Goal: Browse casually: Explore the website without a specific task or goal

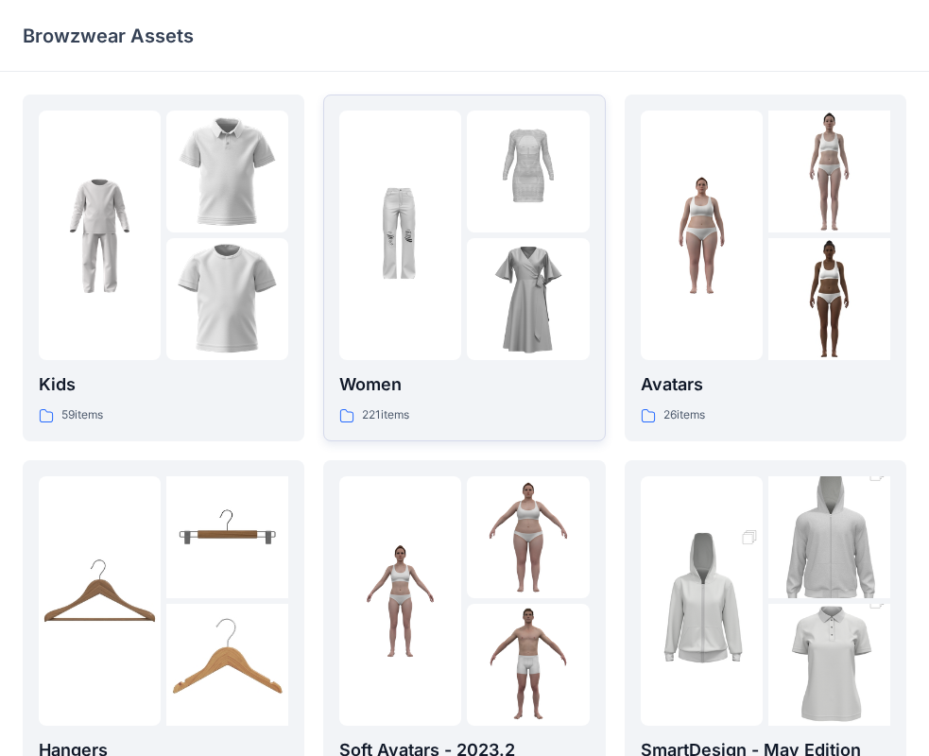
click at [520, 372] on p "Women" at bounding box center [464, 385] width 250 height 26
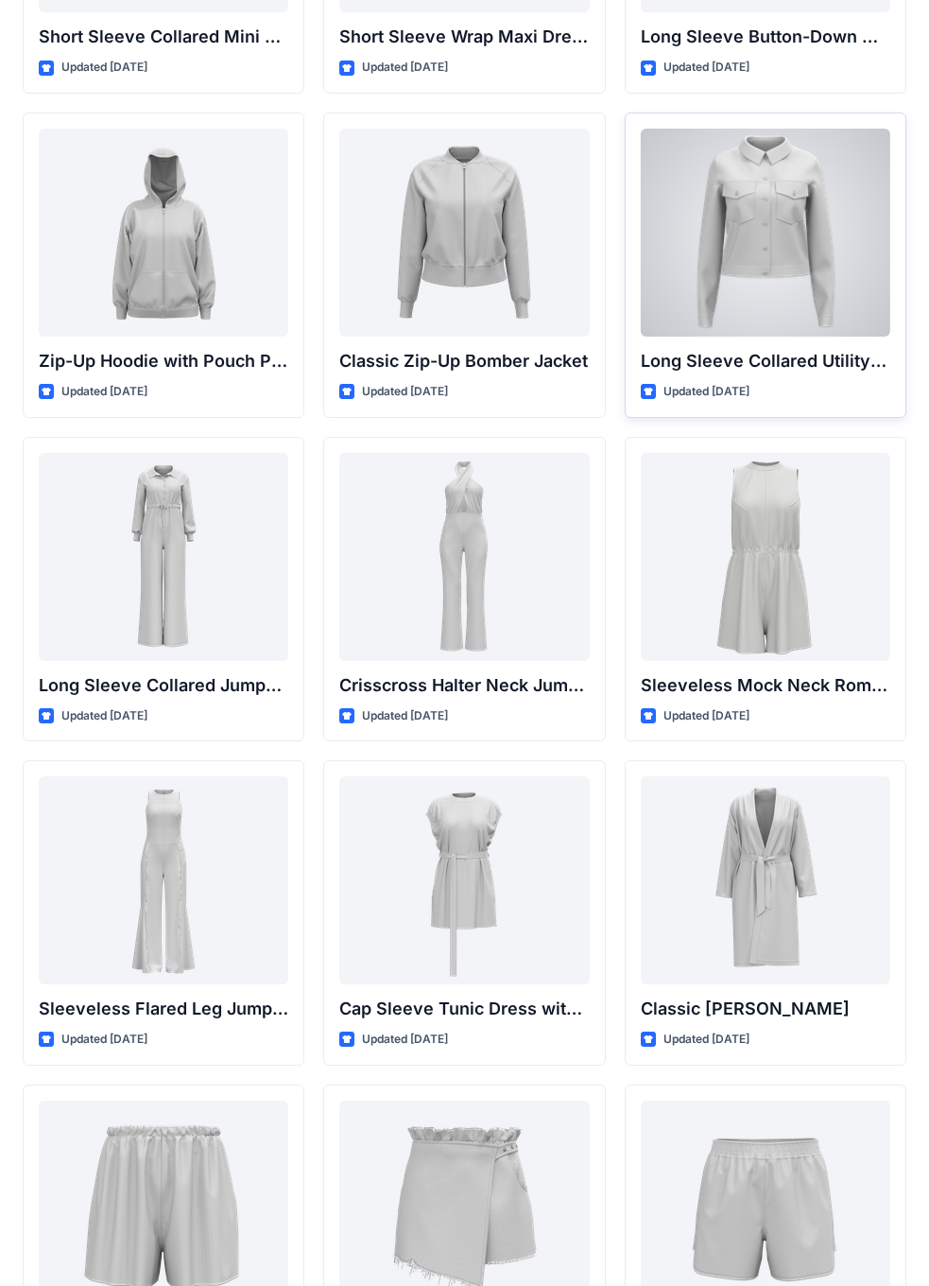
scroll to position [3593, 0]
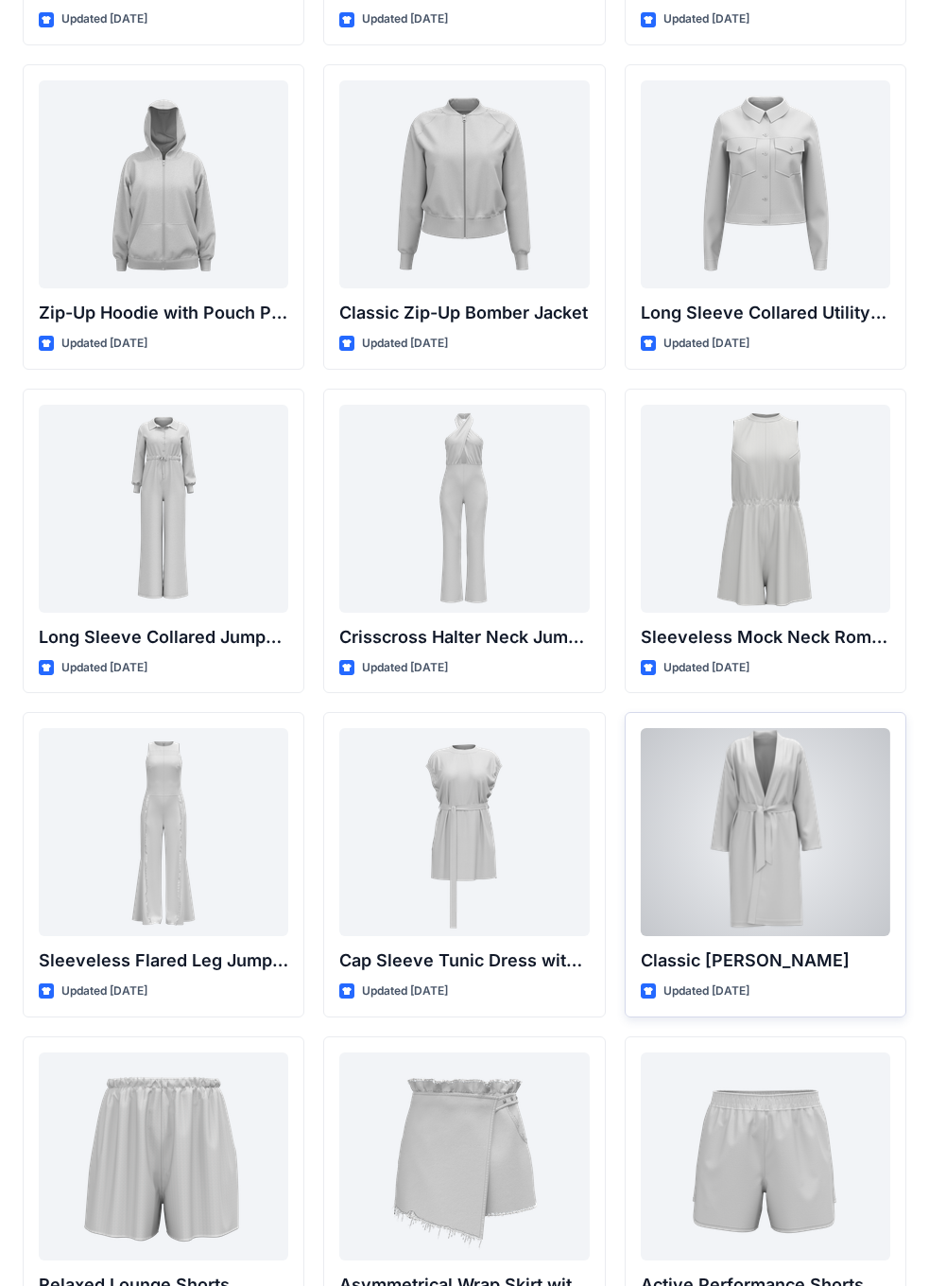
click at [770, 755] on div at bounding box center [766, 832] width 250 height 208
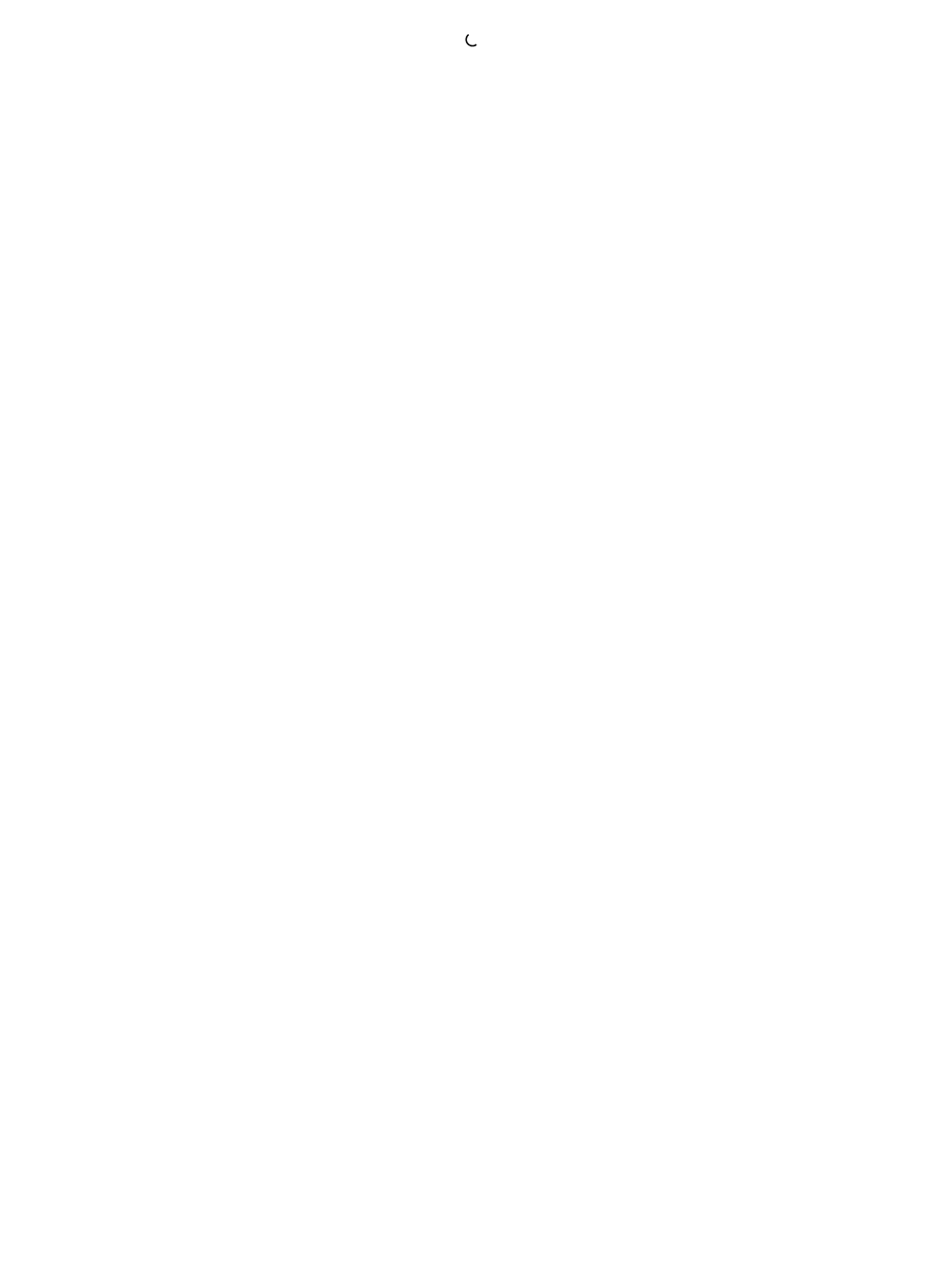
click at [770, 755] on div at bounding box center [472, 643] width 945 height 1286
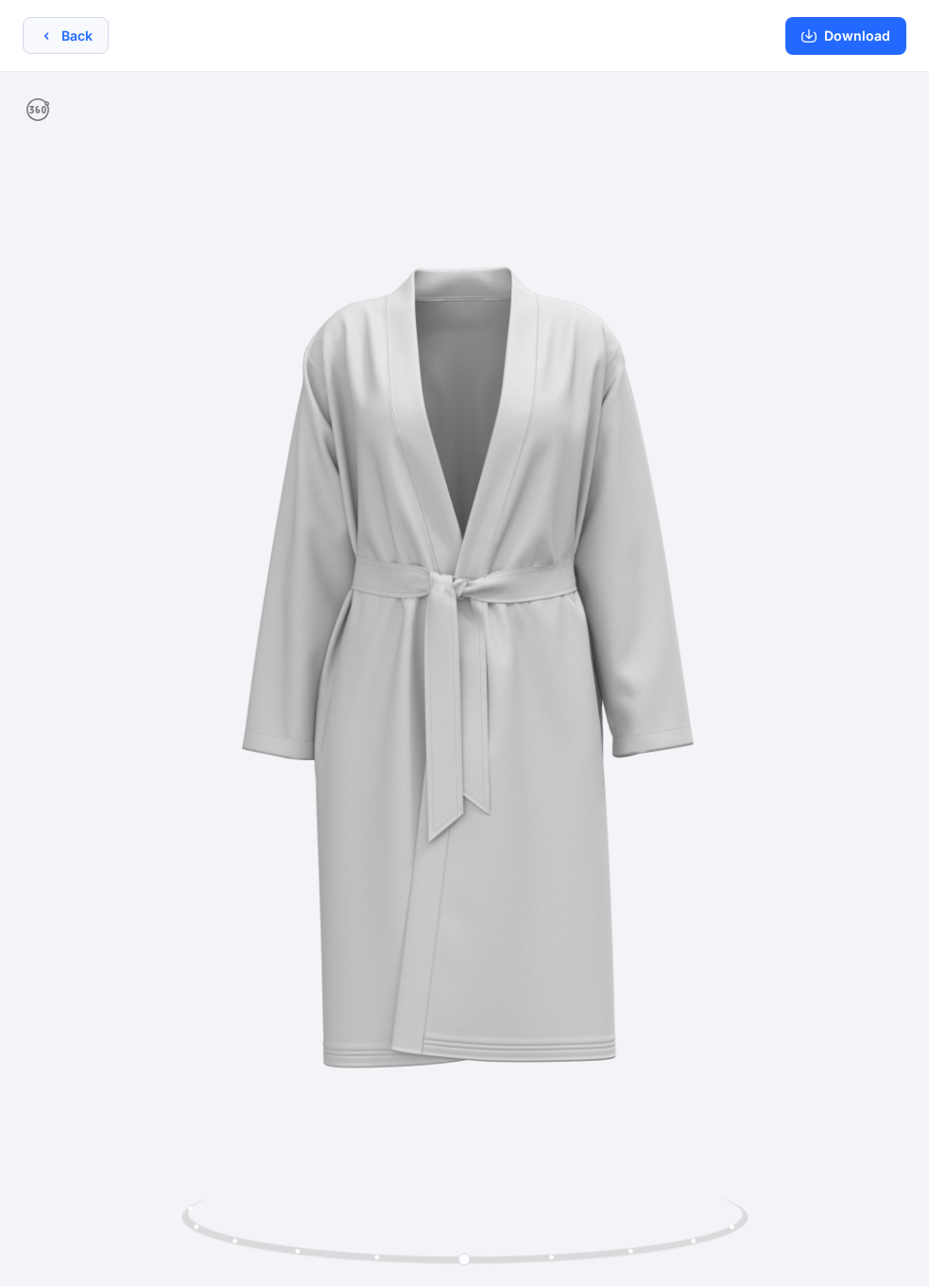
click at [79, 38] on button "Back" at bounding box center [66, 35] width 86 height 37
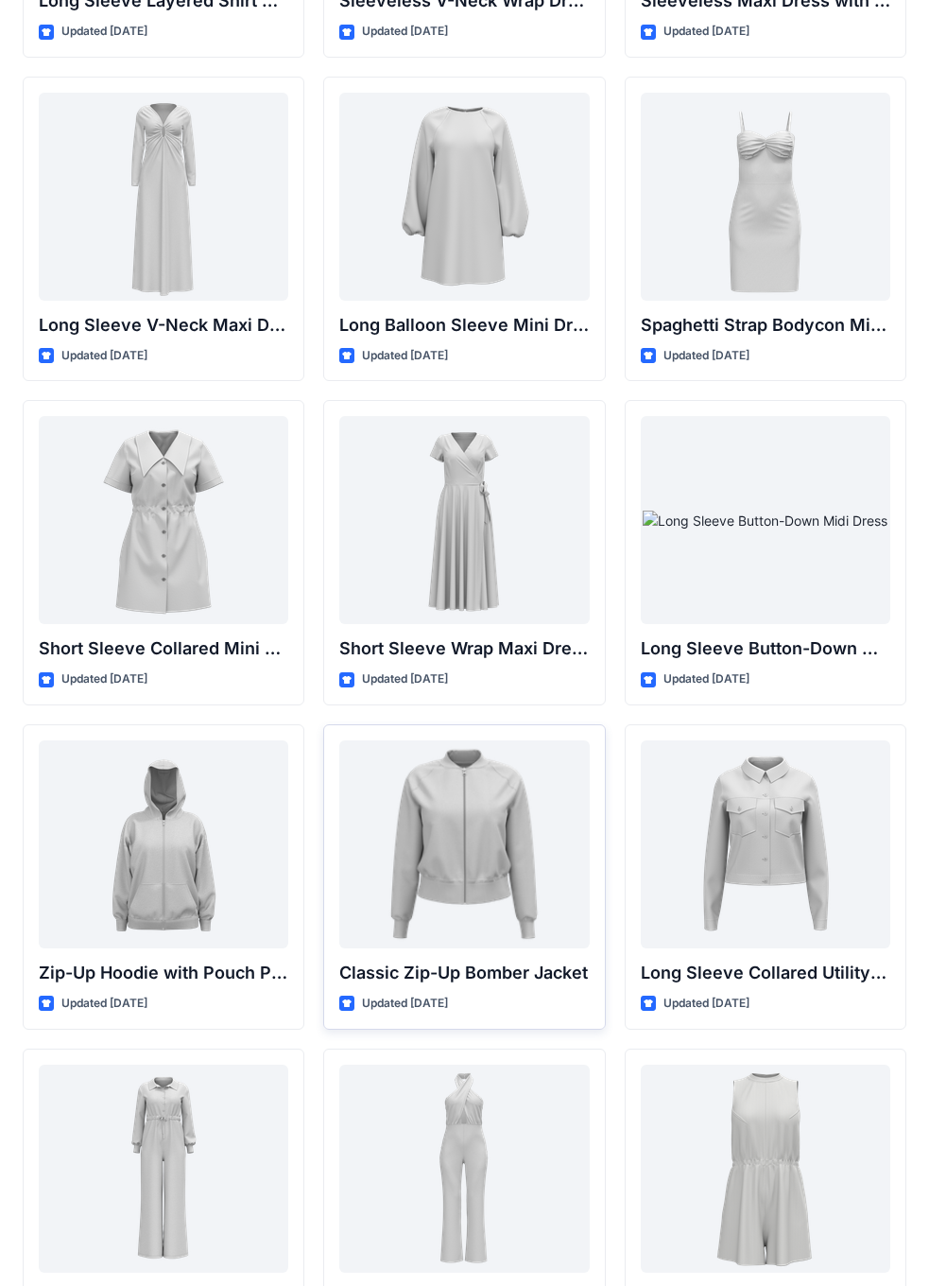
scroll to position [2931, 0]
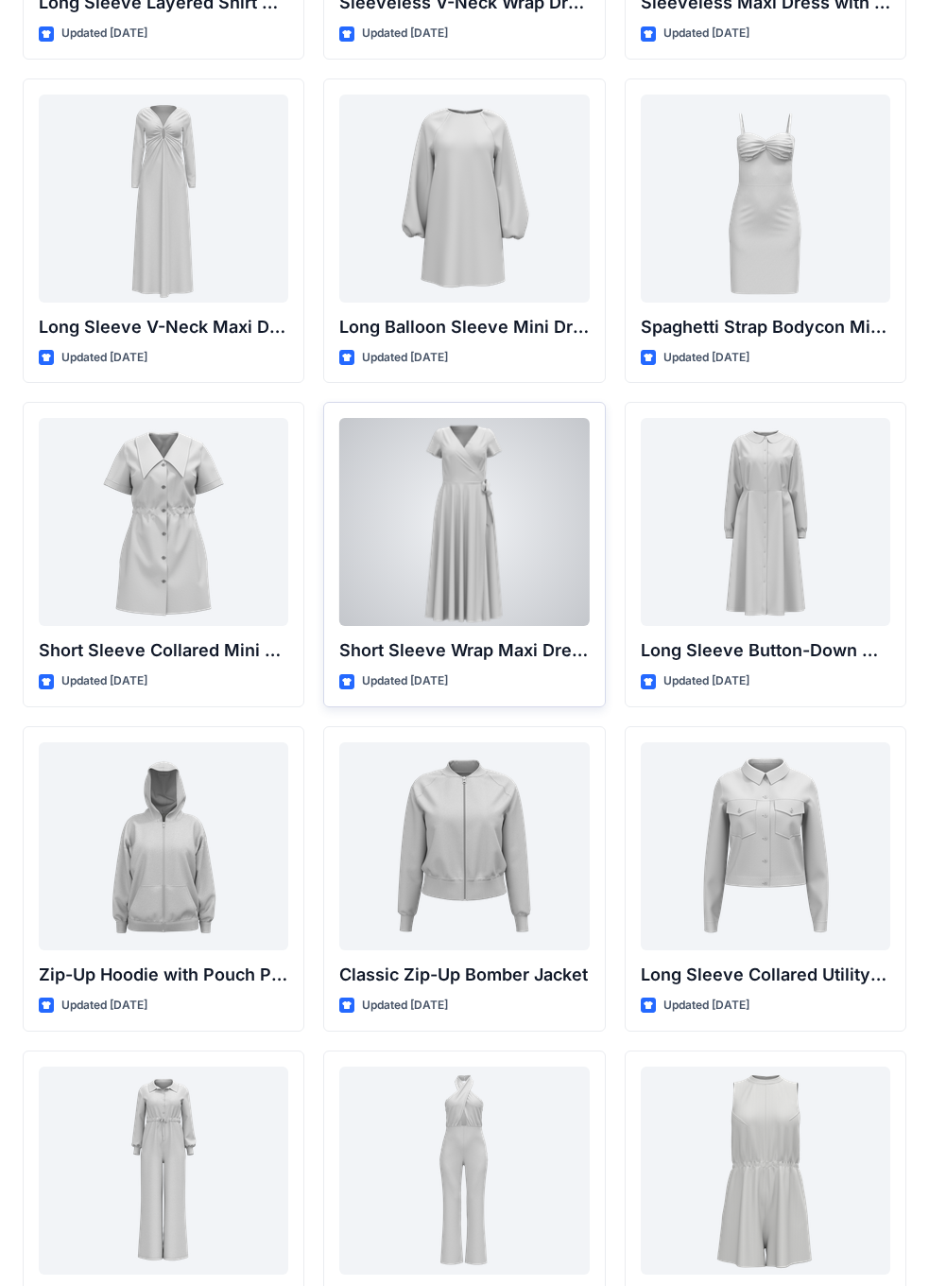
click at [464, 576] on div at bounding box center [464, 522] width 250 height 208
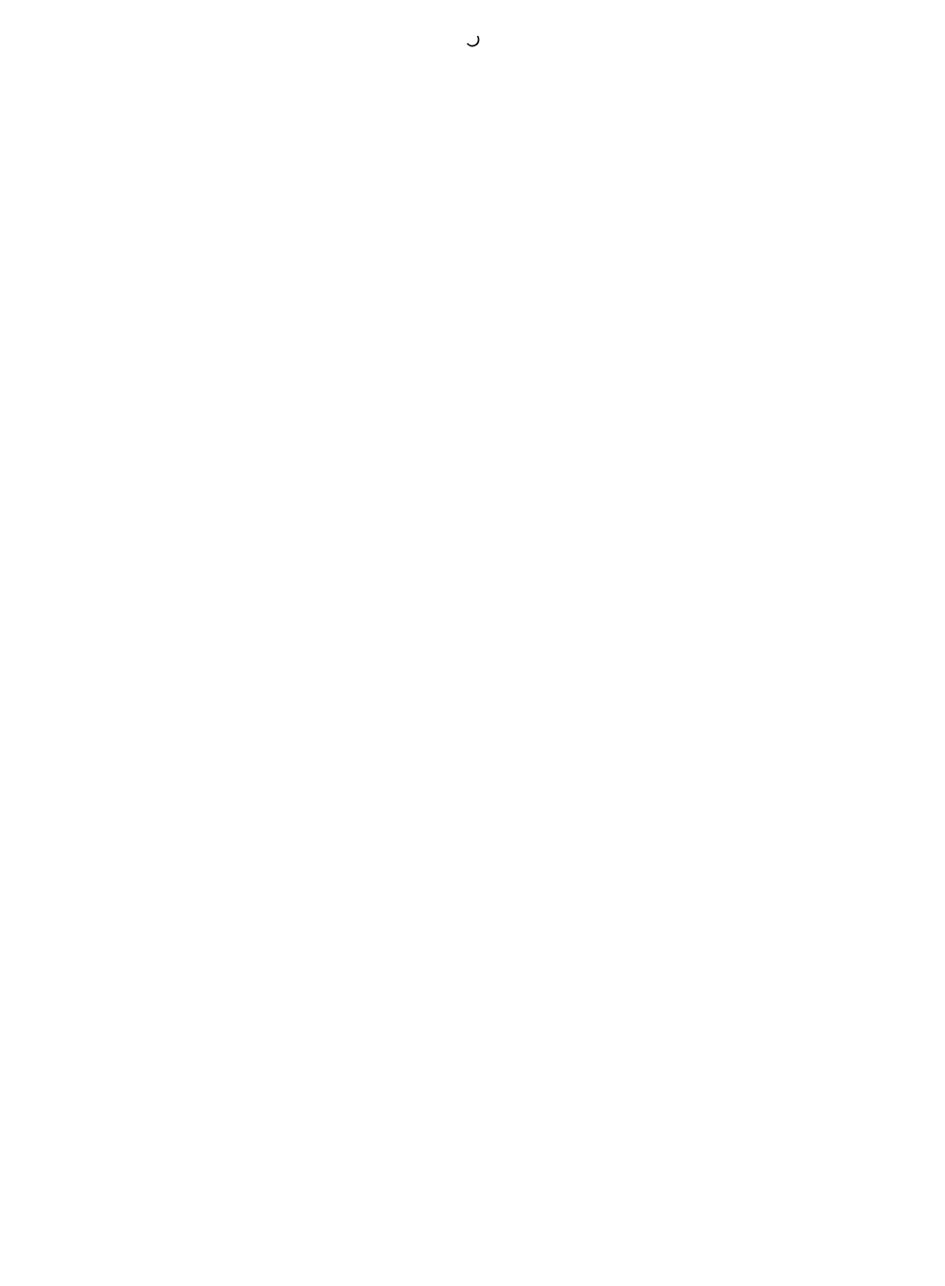
click at [464, 576] on div at bounding box center [472, 643] width 945 height 1286
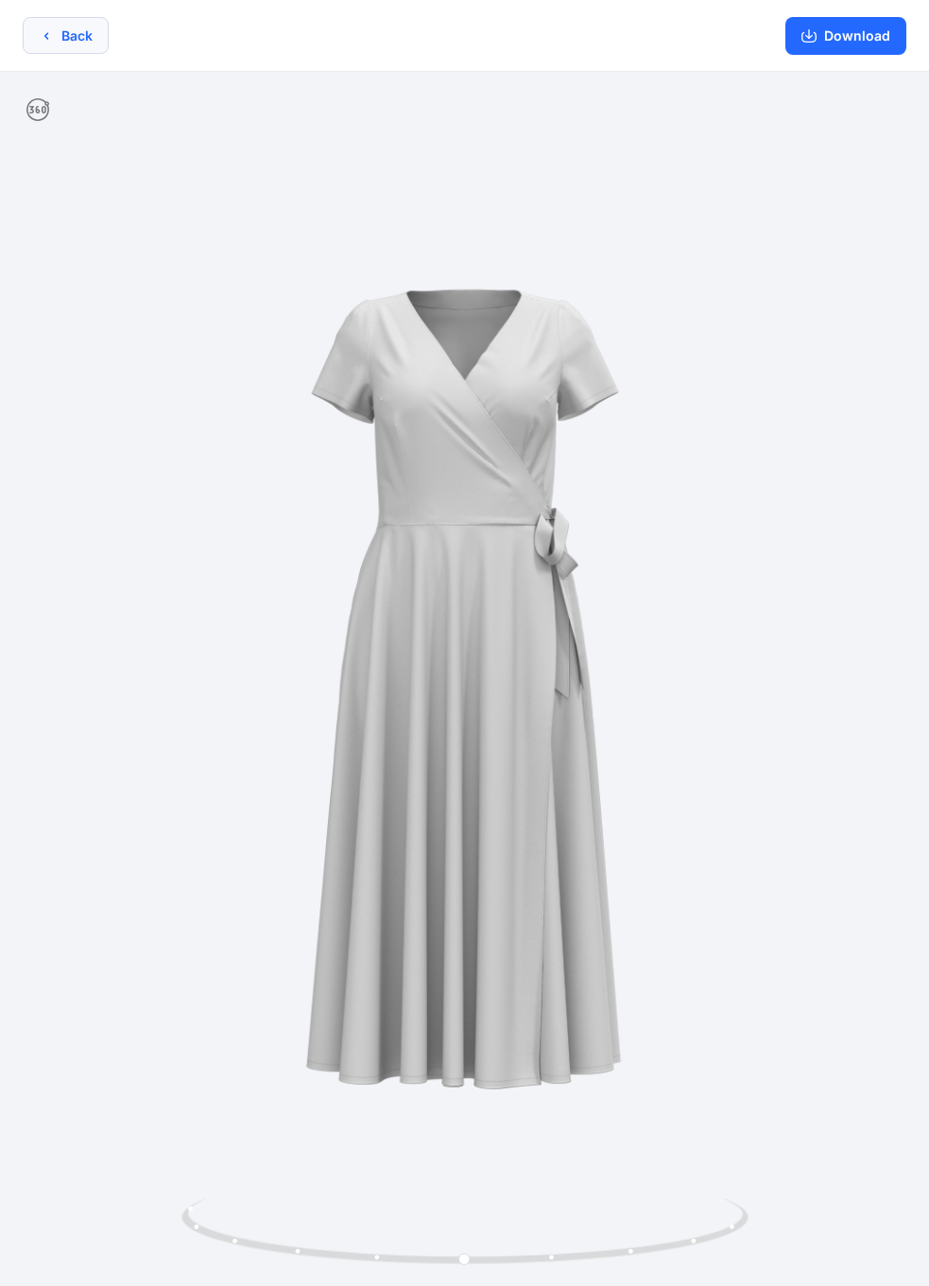
click at [94, 41] on button "Back" at bounding box center [66, 35] width 86 height 37
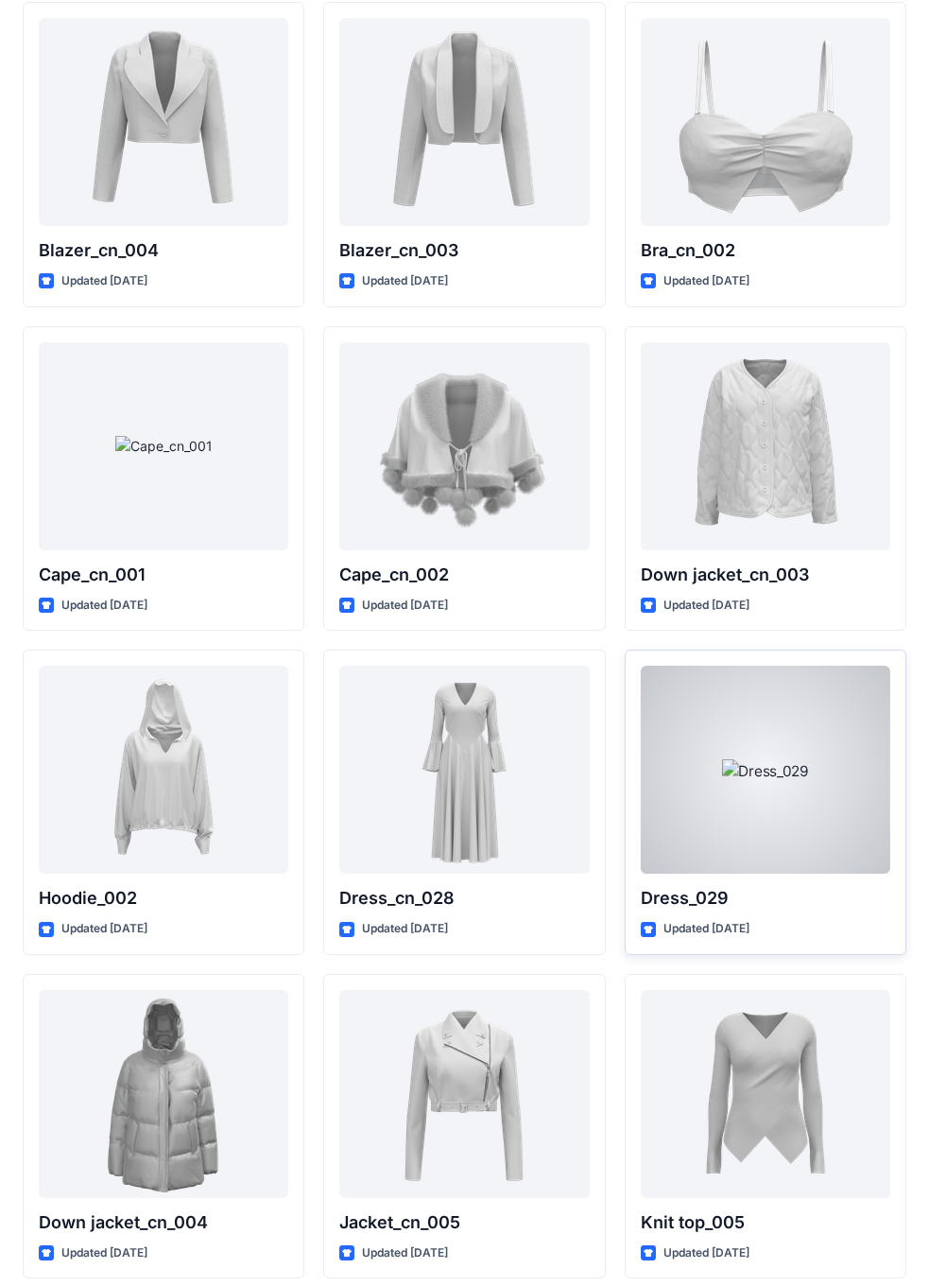
scroll to position [11439, 0]
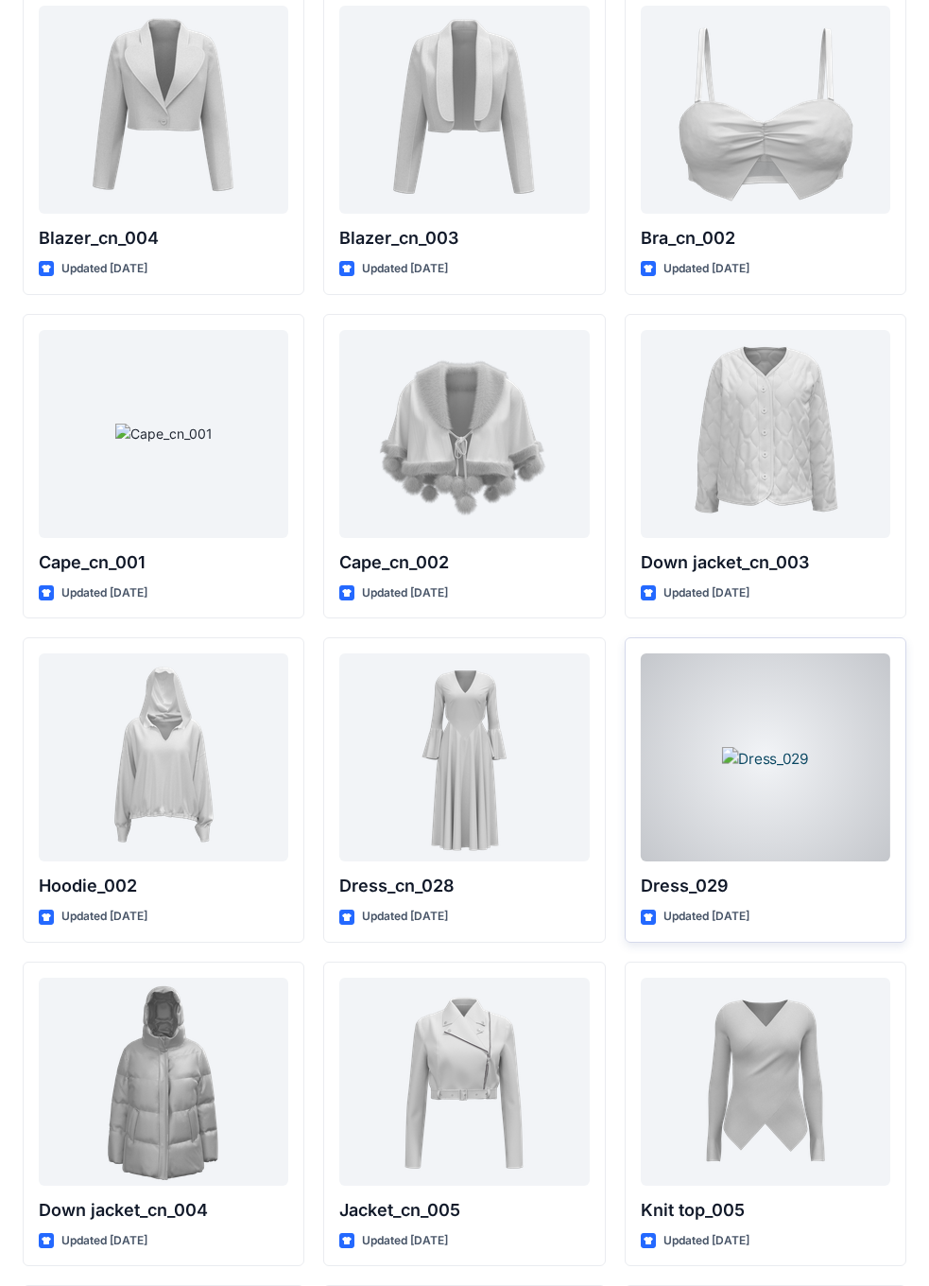
click at [766, 755] on div at bounding box center [766, 757] width 250 height 208
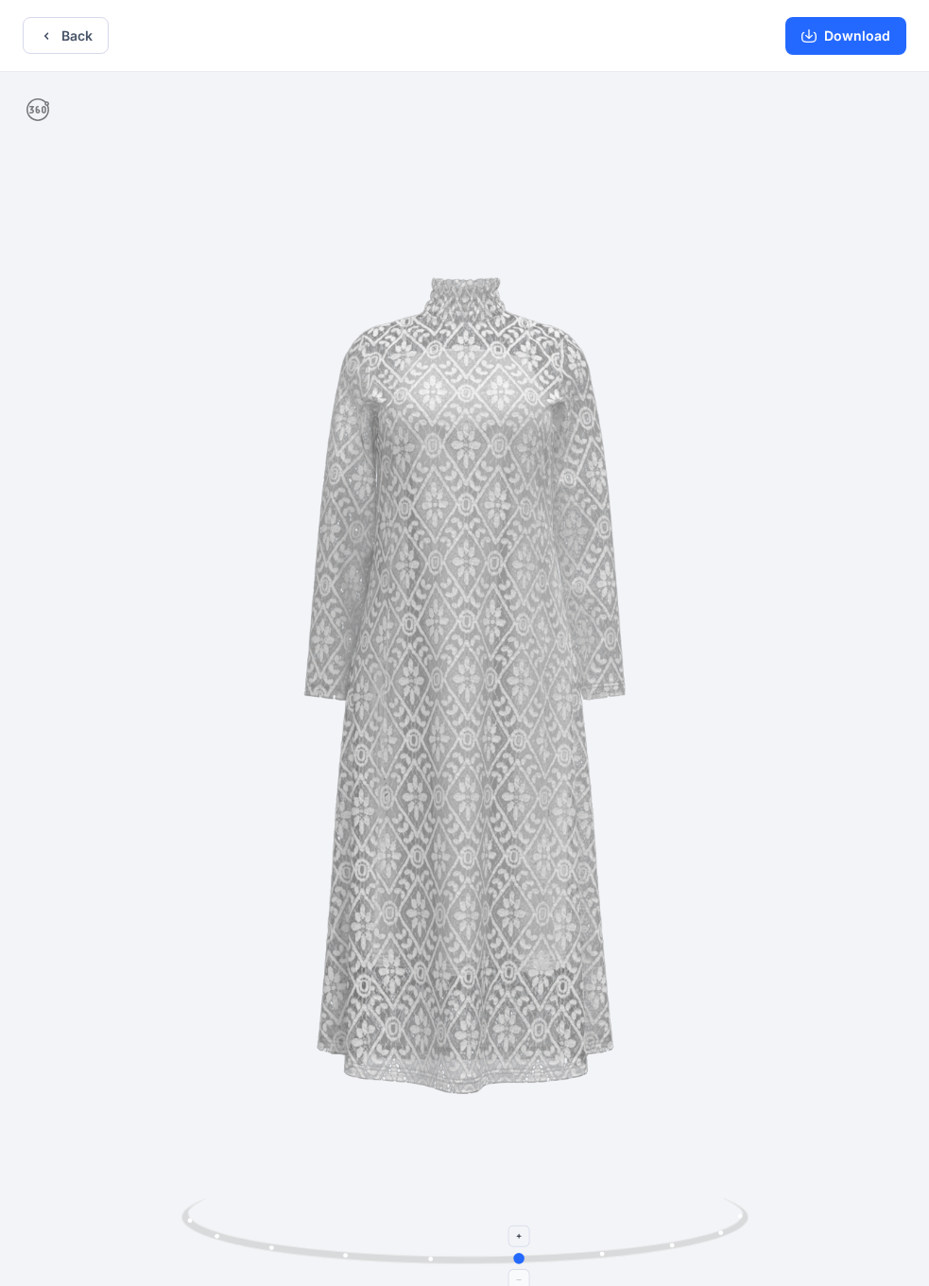
drag, startPoint x: 467, startPoint y: 1261, endPoint x: 524, endPoint y: 1260, distance: 56.7
click at [524, 755] on circle at bounding box center [519, 1258] width 11 height 11
click at [826, 44] on button "Download" at bounding box center [846, 36] width 121 height 38
click at [82, 39] on button "Back" at bounding box center [66, 35] width 86 height 37
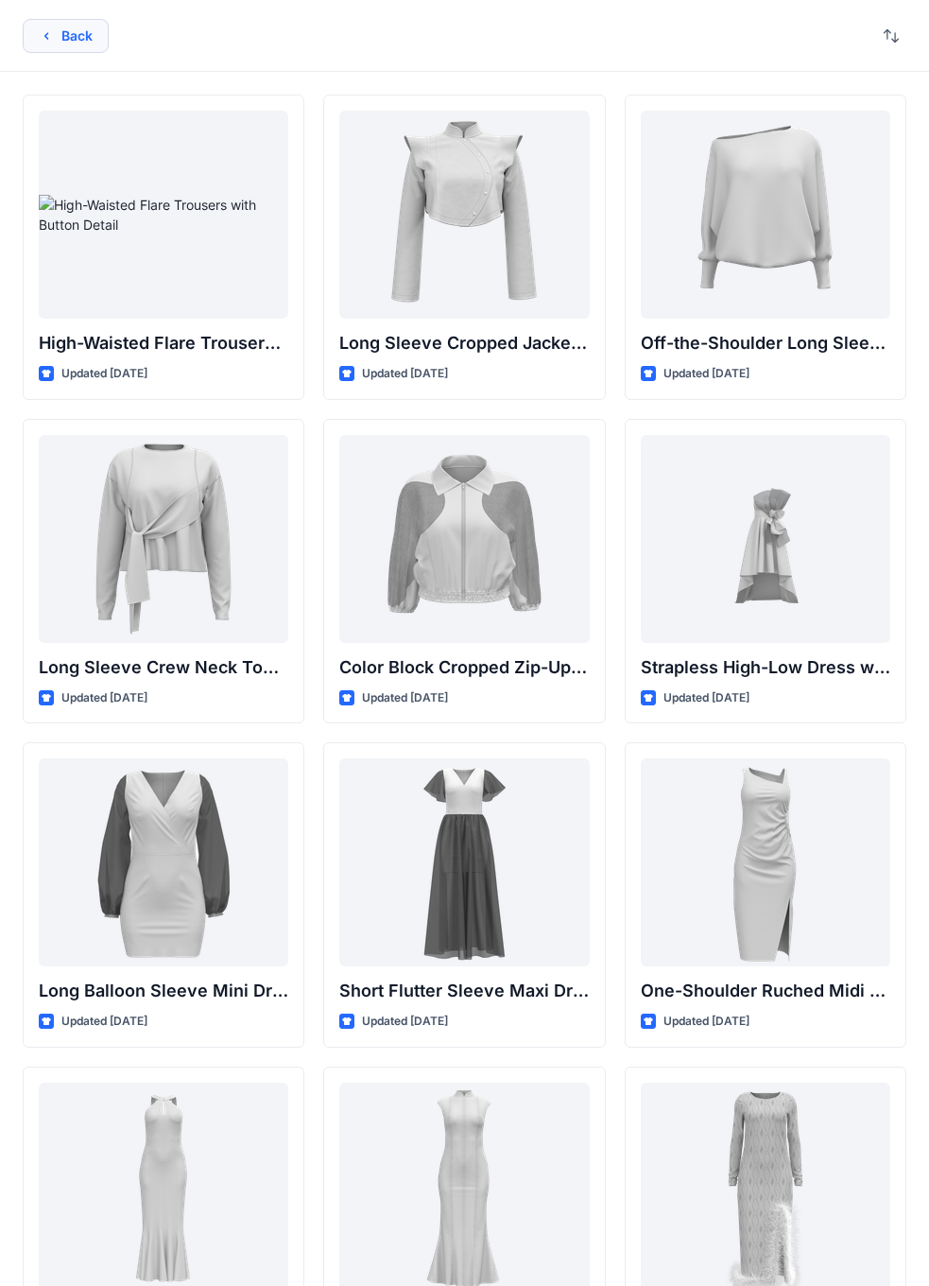
click at [56, 42] on button "Back" at bounding box center [66, 36] width 86 height 34
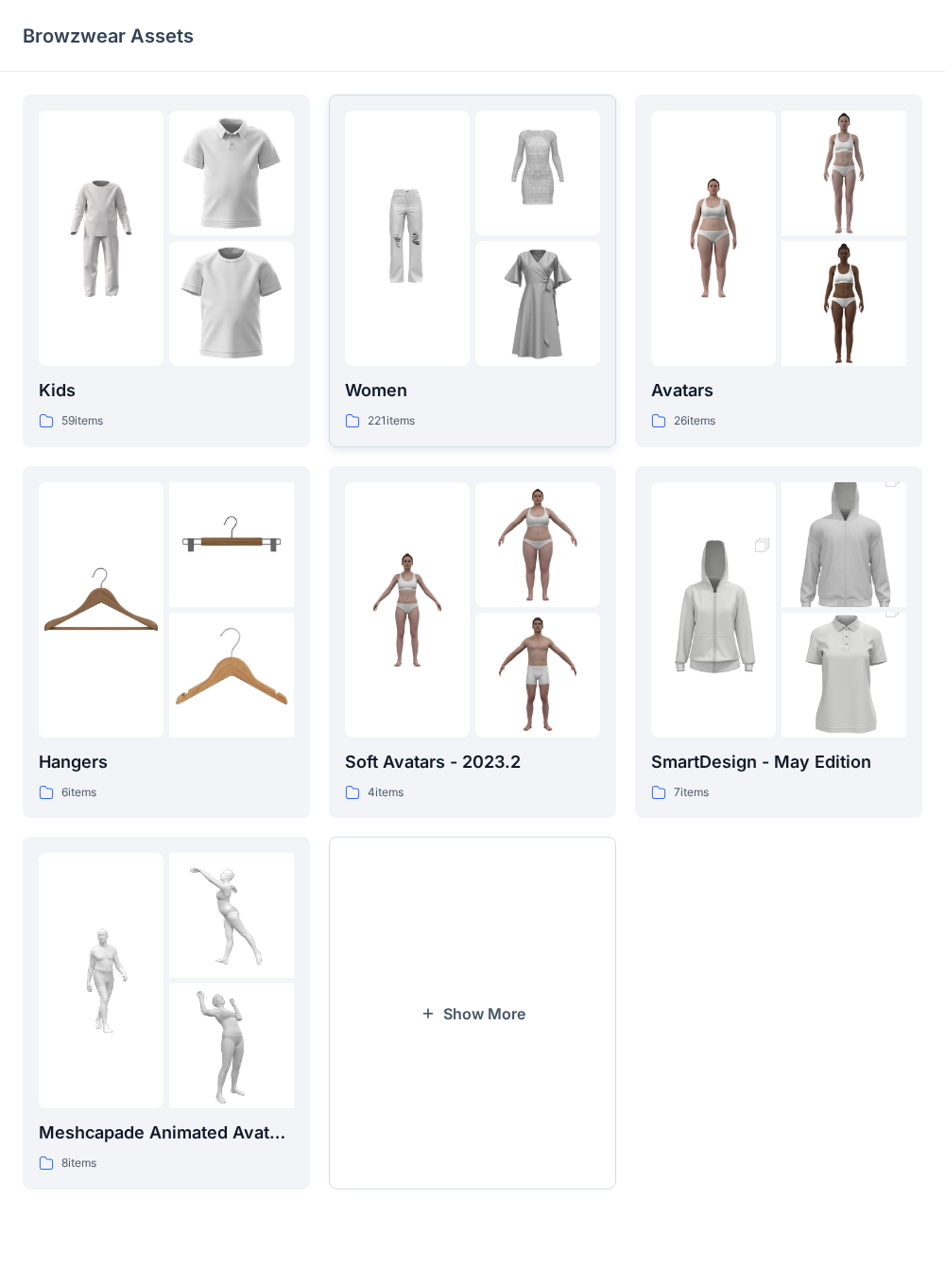
click at [489, 337] on img at bounding box center [538, 303] width 125 height 125
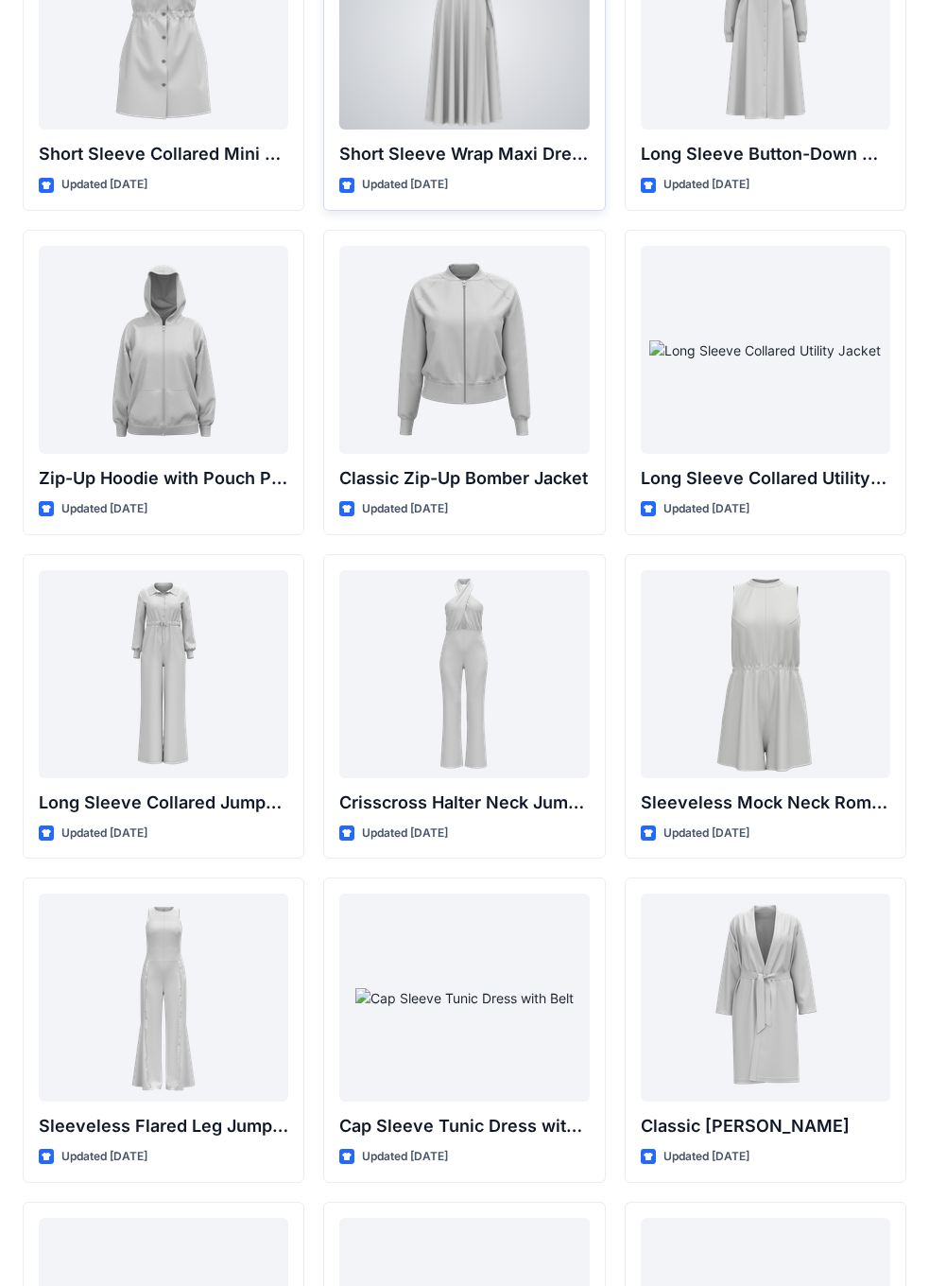
scroll to position [3429, 0]
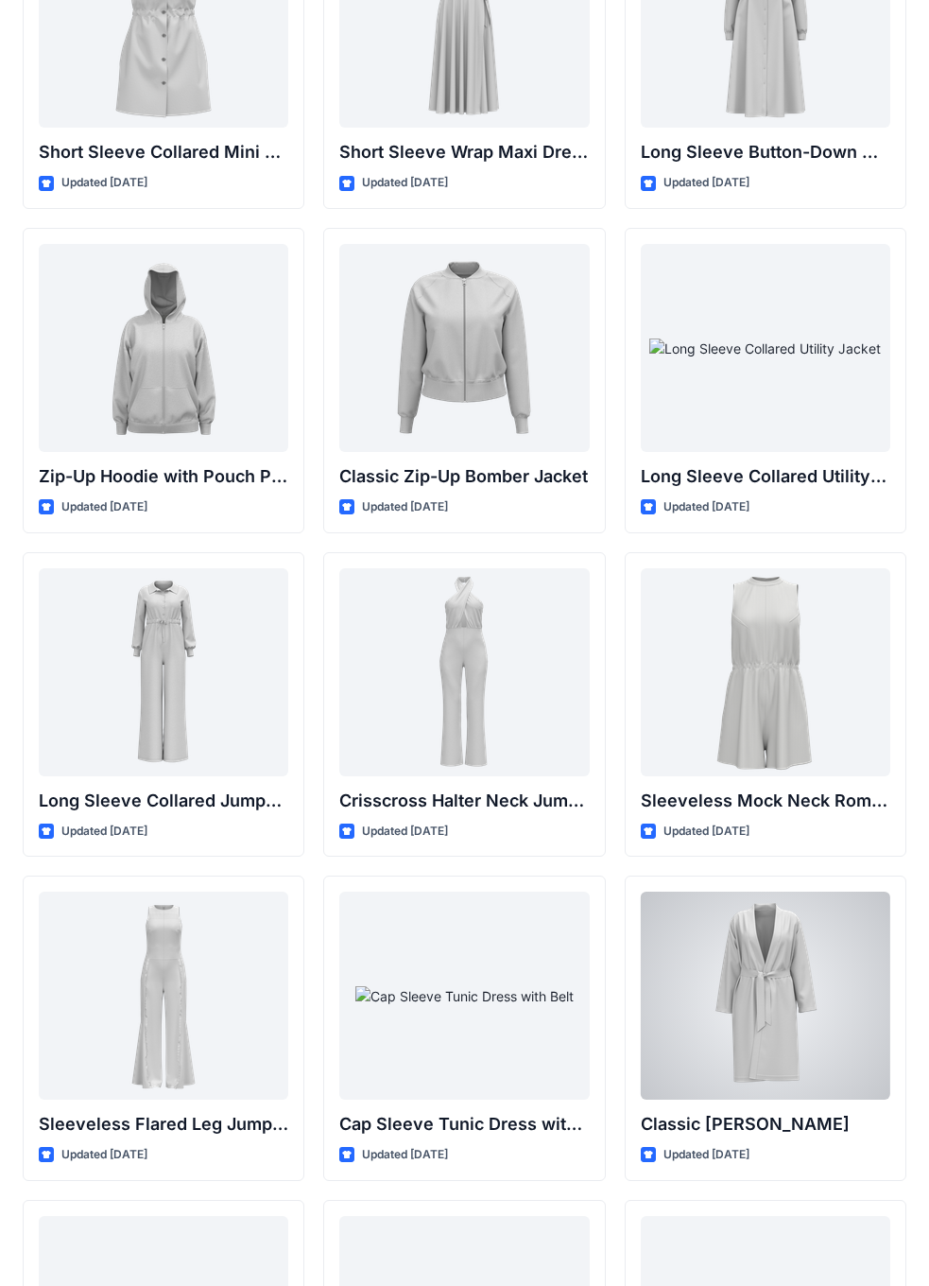
click at [764, 755] on div at bounding box center [766, 996] width 250 height 208
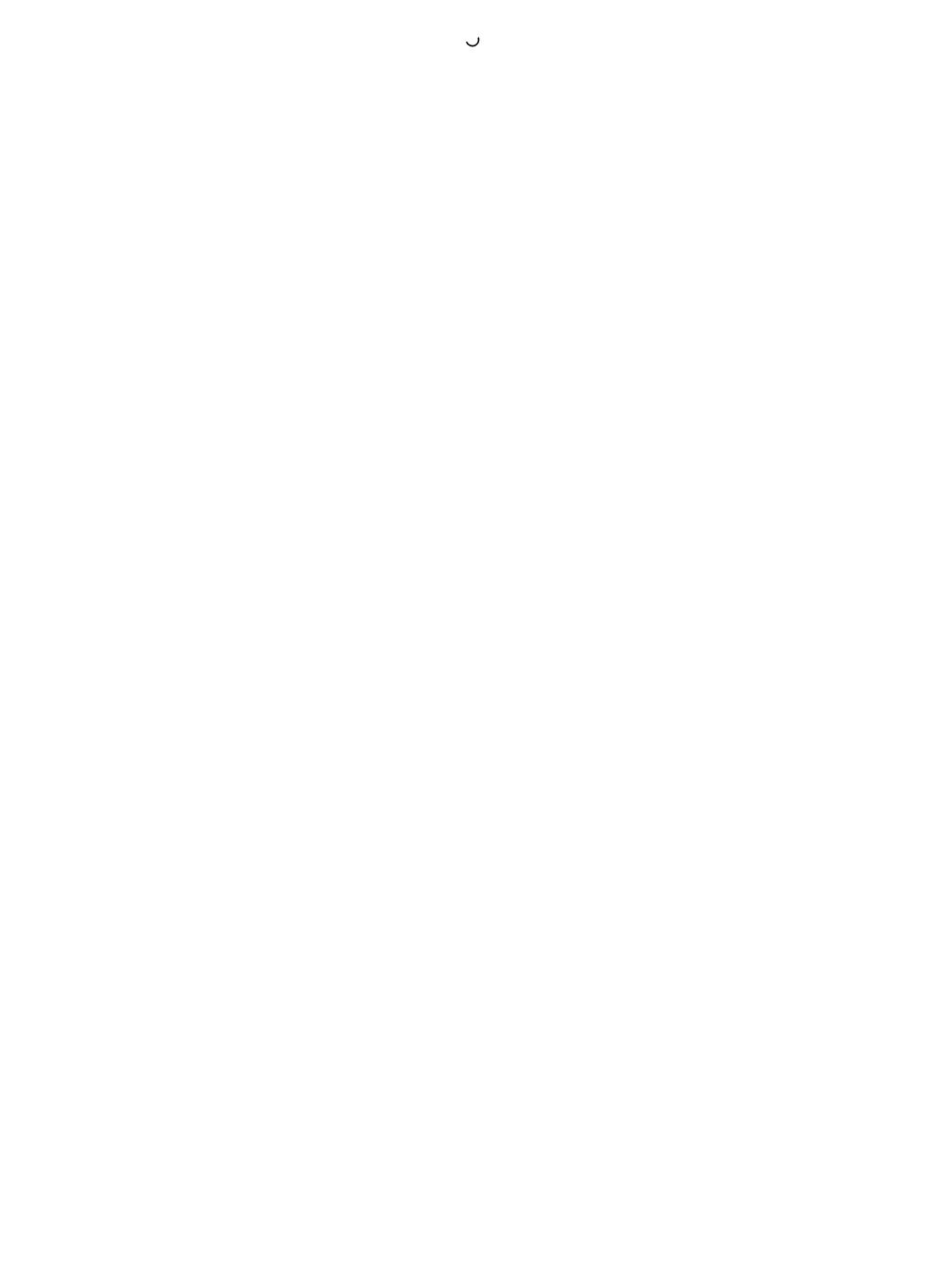
click at [762, 755] on div at bounding box center [472, 643] width 945 height 1286
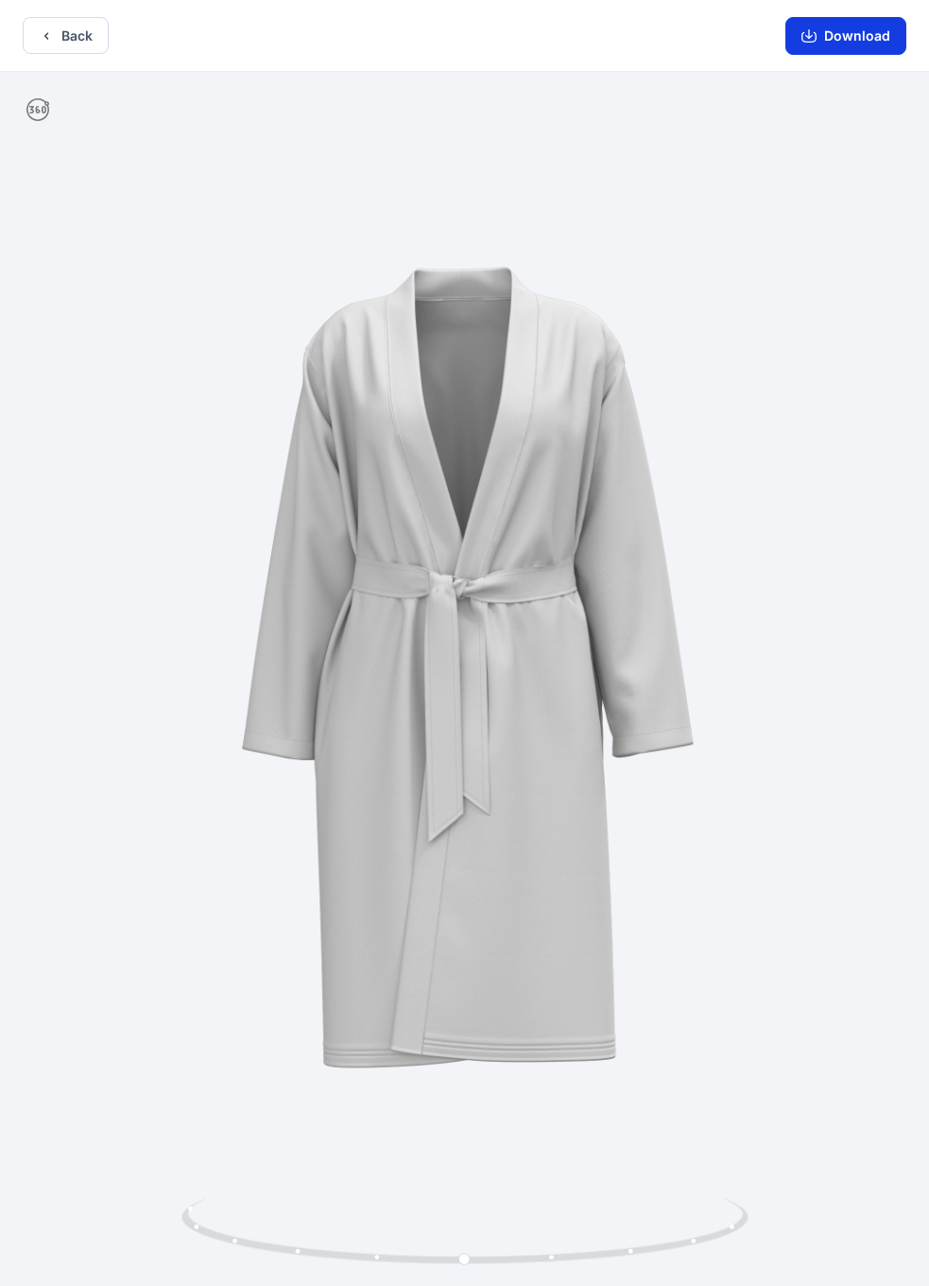
click at [851, 43] on button "Download" at bounding box center [846, 36] width 121 height 38
click at [89, 33] on button "Back" at bounding box center [66, 35] width 86 height 37
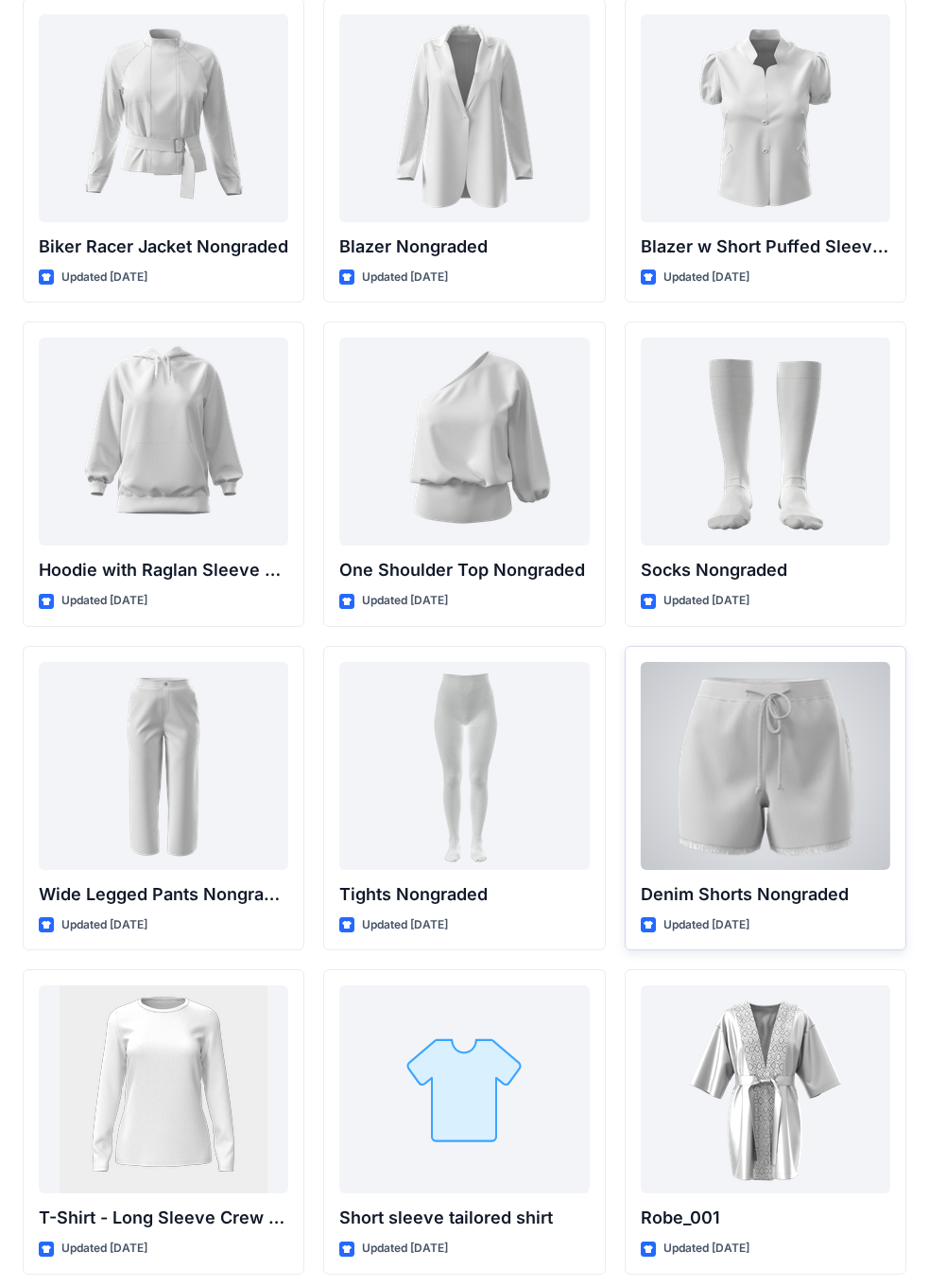
scroll to position [19540, 0]
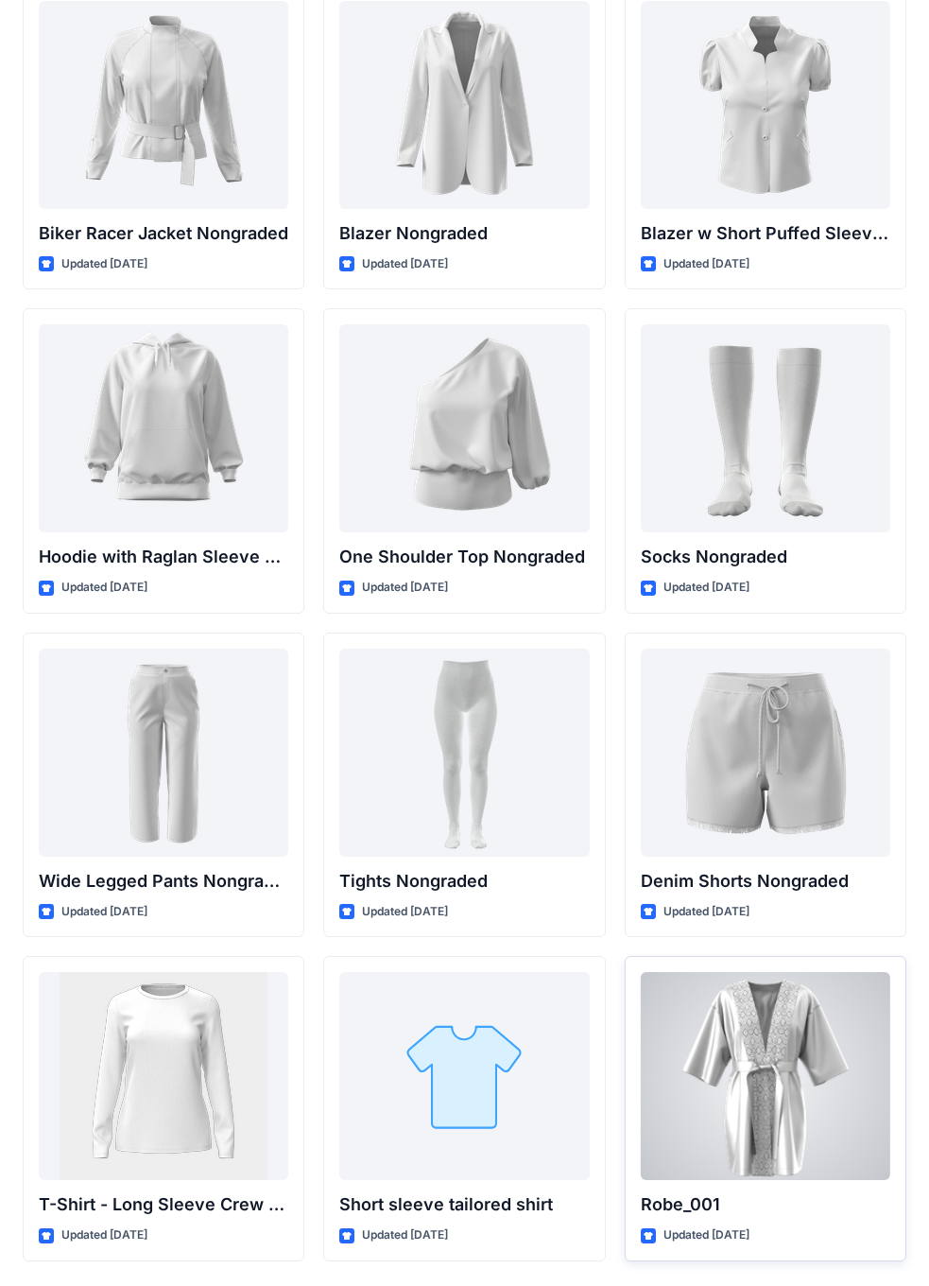
click at [722, 755] on div at bounding box center [766, 1076] width 250 height 208
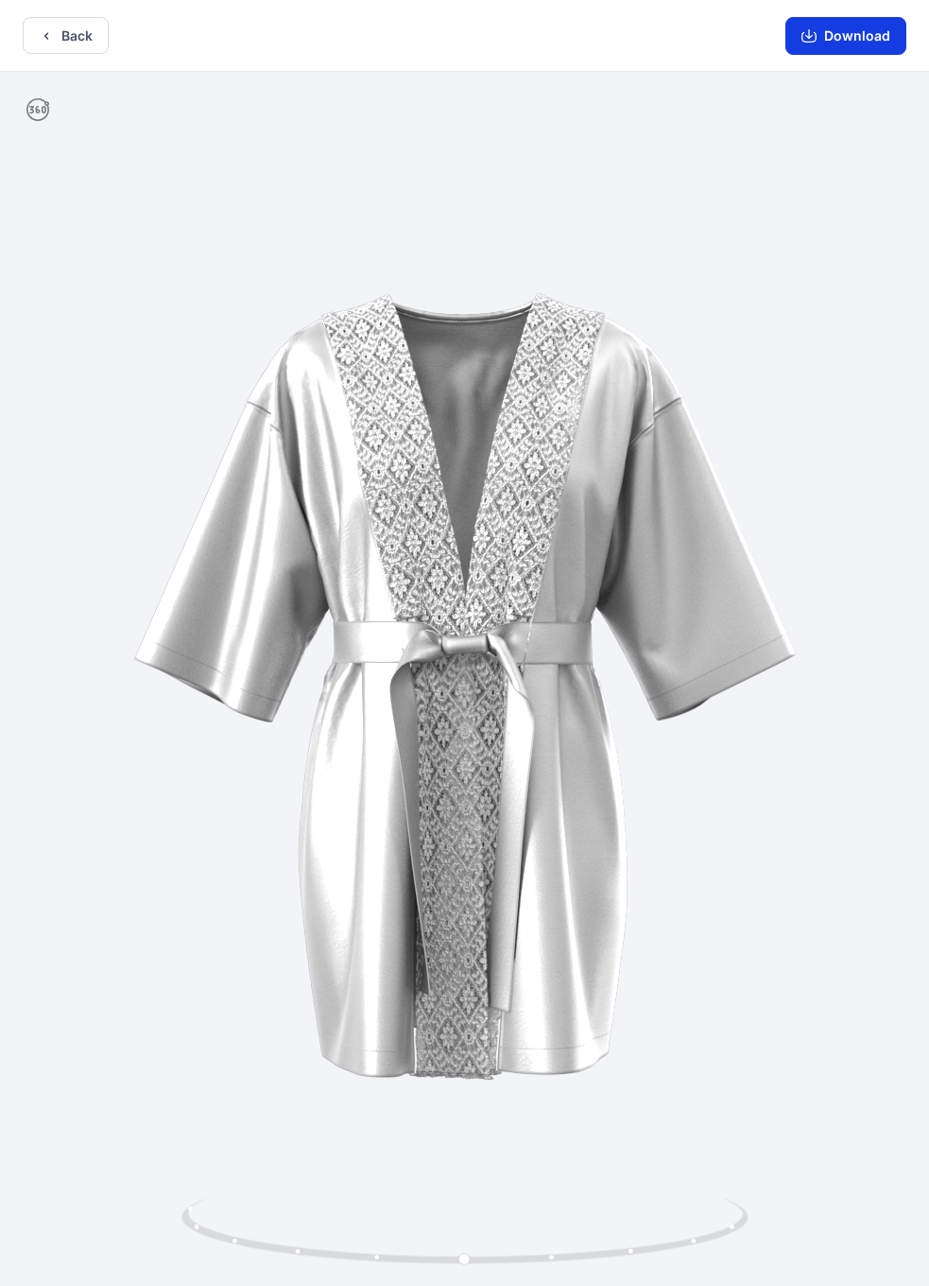
click at [886, 40] on button "Download" at bounding box center [846, 36] width 121 height 38
